Goal: Understand site structure: Understand site structure

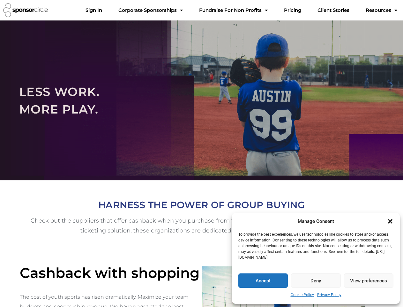
click at [202, 153] on div at bounding box center [201, 100] width 403 height 160
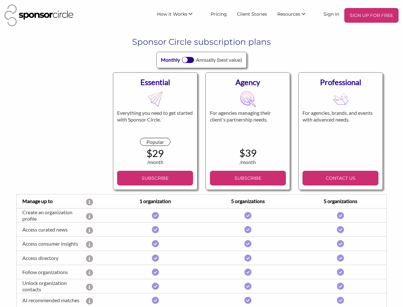
click at [202, 153] on div "Agency For agencies managing their client's partnership needs. $39 /month BILLE…" at bounding box center [248, 131] width 93 height 126
click at [180, 14] on span "How it Works" at bounding box center [172, 14] width 30 height 6
click at [295, 14] on span "Resources" at bounding box center [289, 14] width 23 height 6
click at [202, 60] on div "Annually (best value)" at bounding box center [219, 60] width 46 height 8
